Goal: Task Accomplishment & Management: Manage account settings

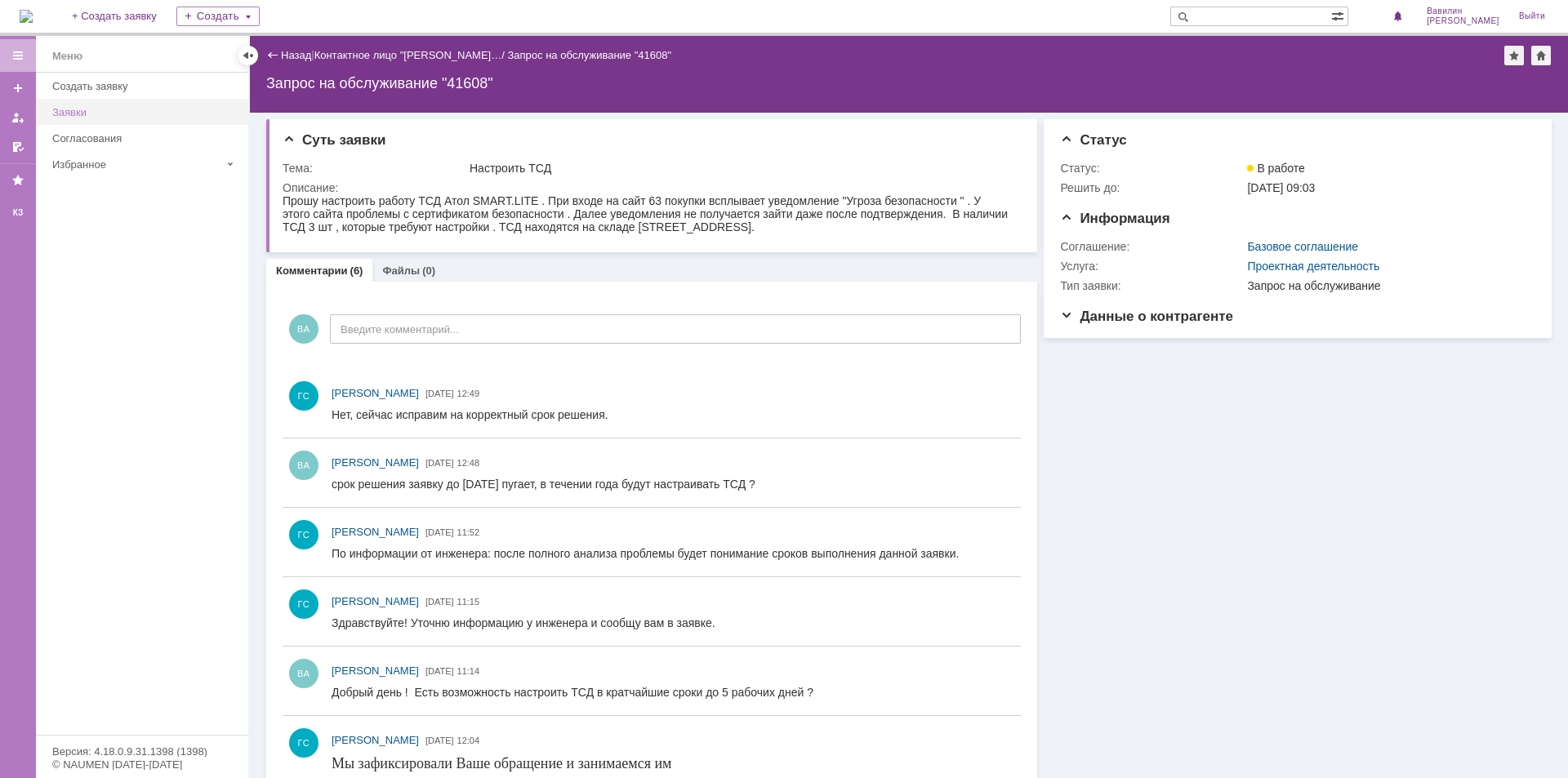
click at [101, 107] on div "Заявки" at bounding box center [145, 111] width 187 height 12
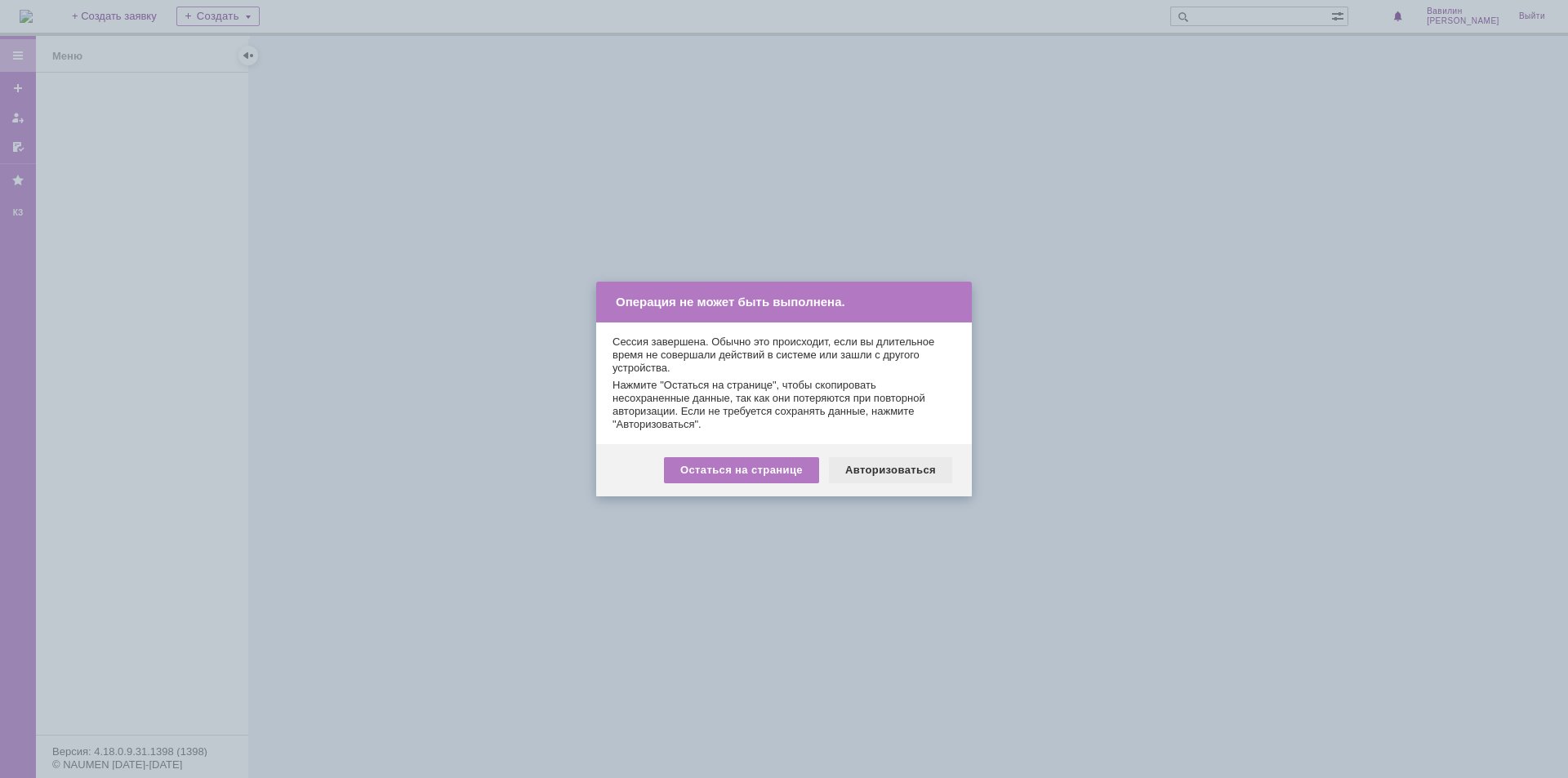
click at [905, 469] on div "Авторизоваться" at bounding box center [890, 470] width 123 height 26
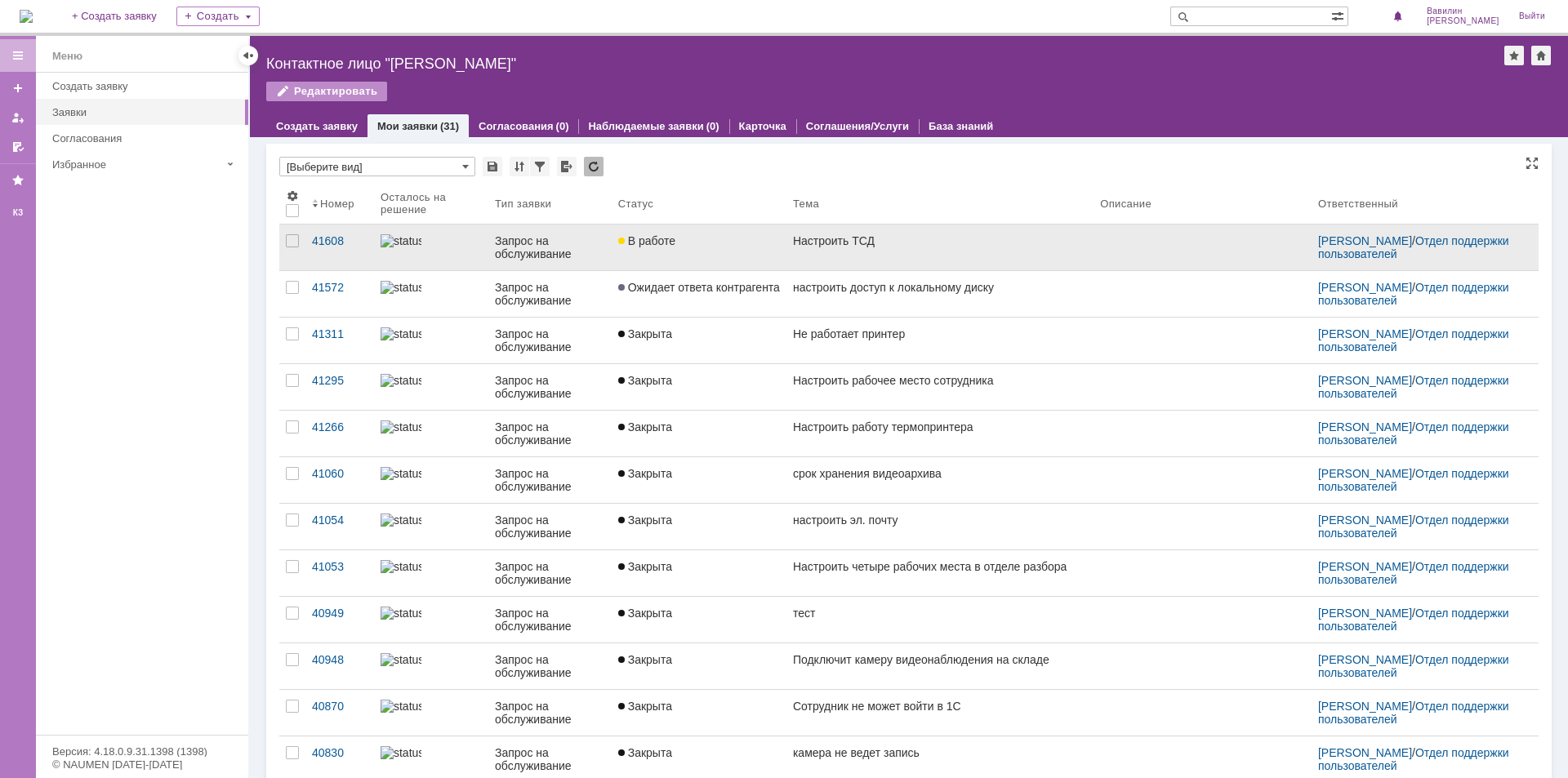
click at [531, 245] on div "Запрос на обслуживание" at bounding box center [550, 247] width 110 height 26
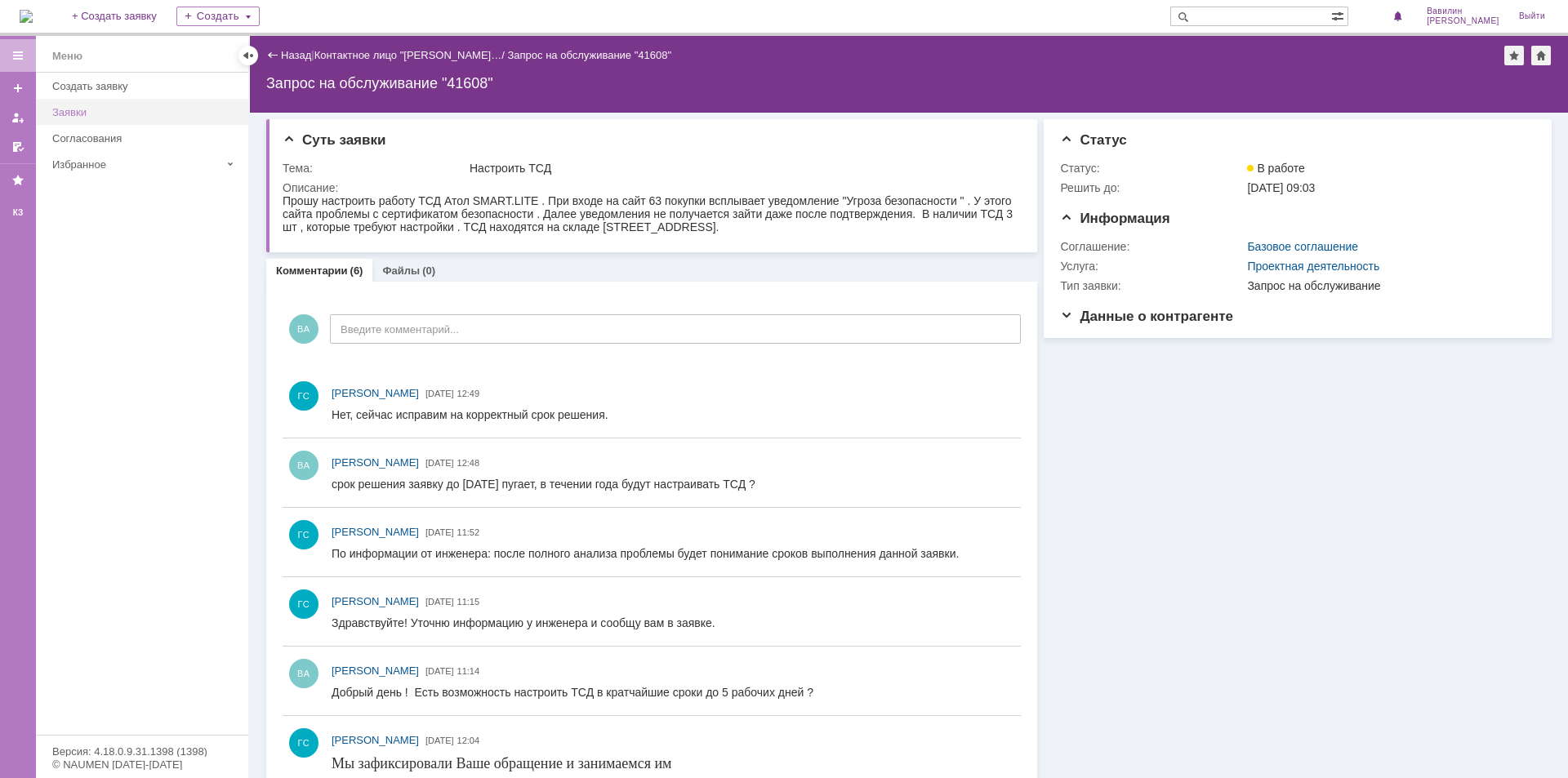
click at [104, 111] on div "Заявки" at bounding box center [145, 111] width 187 height 12
